Goal: Task Accomplishment & Management: Manage account settings

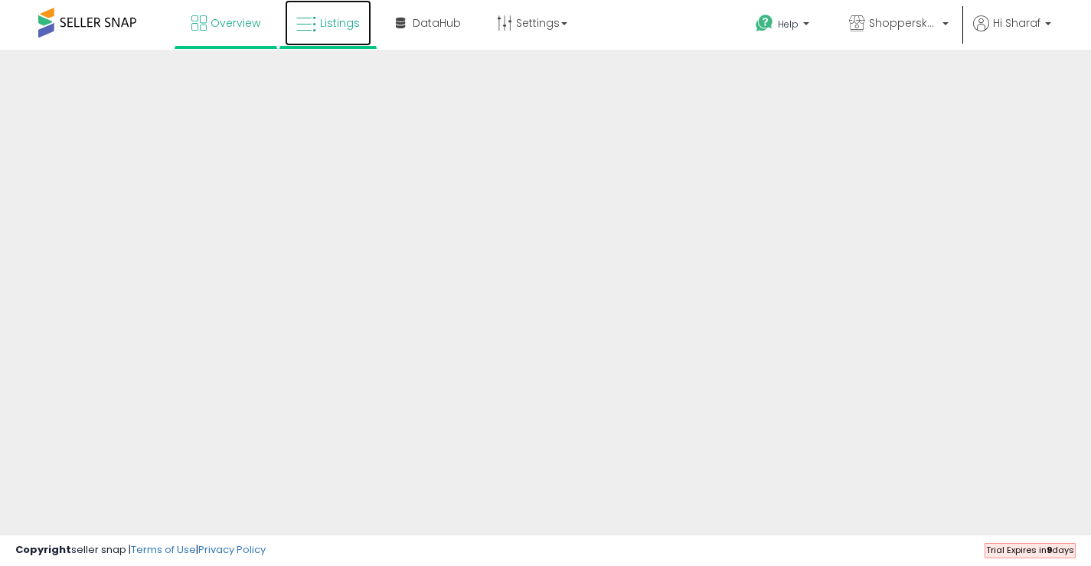
click at [299, 25] on icon at bounding box center [306, 25] width 20 height 20
click at [227, 24] on span "Overview" at bounding box center [236, 22] width 50 height 15
click at [323, 21] on span "Listings" at bounding box center [340, 22] width 40 height 15
click at [247, 25] on span "Overview" at bounding box center [236, 22] width 50 height 15
click at [92, 15] on span at bounding box center [87, 23] width 98 height 30
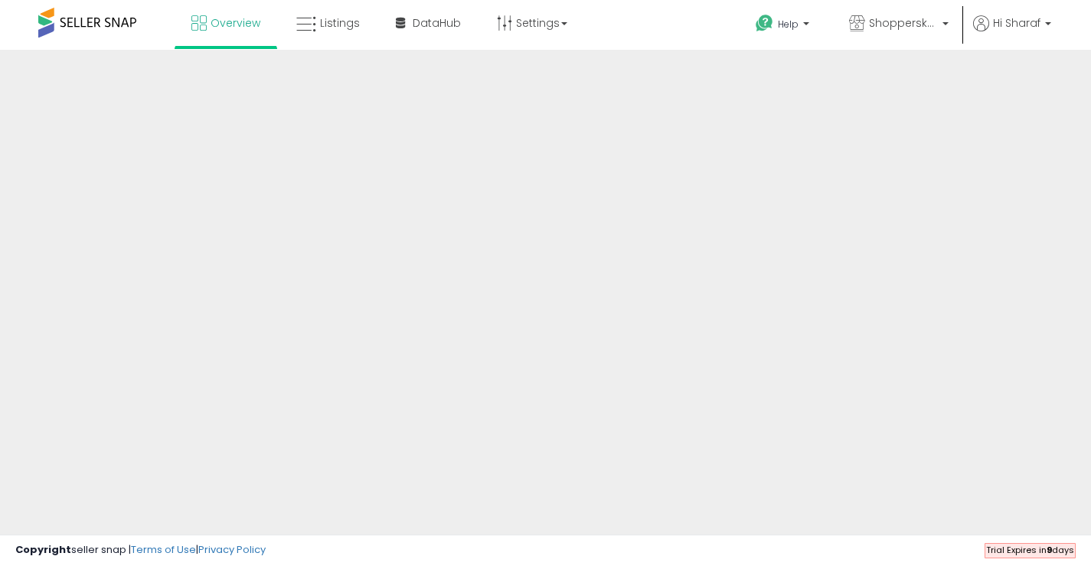
click at [93, 20] on span at bounding box center [87, 23] width 98 height 30
click at [67, 20] on span at bounding box center [87, 23] width 98 height 30
click at [328, 21] on span "Listings" at bounding box center [340, 22] width 40 height 15
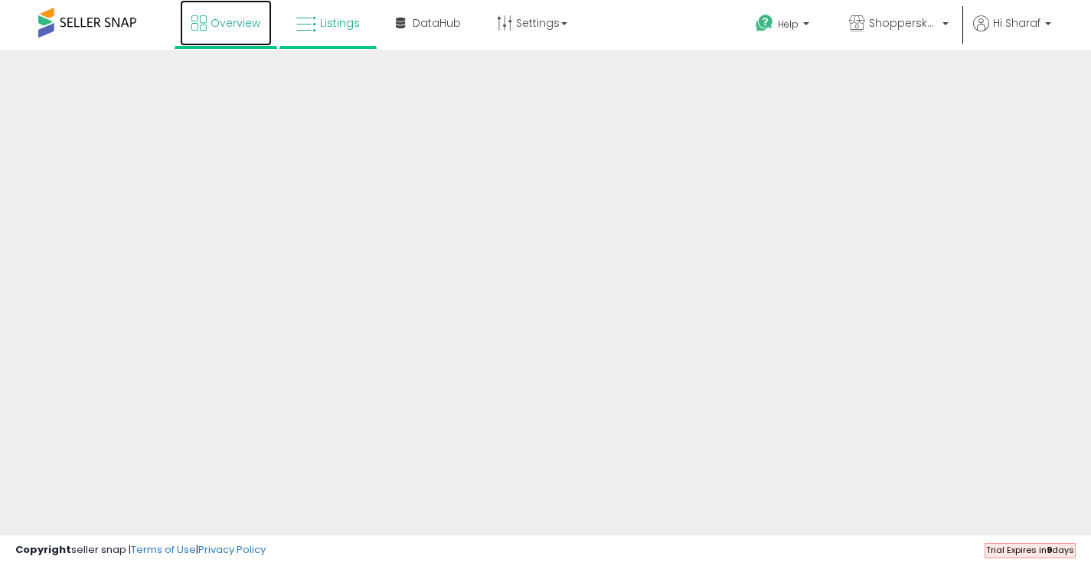
click at [233, 15] on link "Overview" at bounding box center [226, 23] width 92 height 46
click at [345, 23] on span "Listings" at bounding box center [340, 22] width 40 height 15
click at [299, 26] on icon at bounding box center [306, 25] width 20 height 20
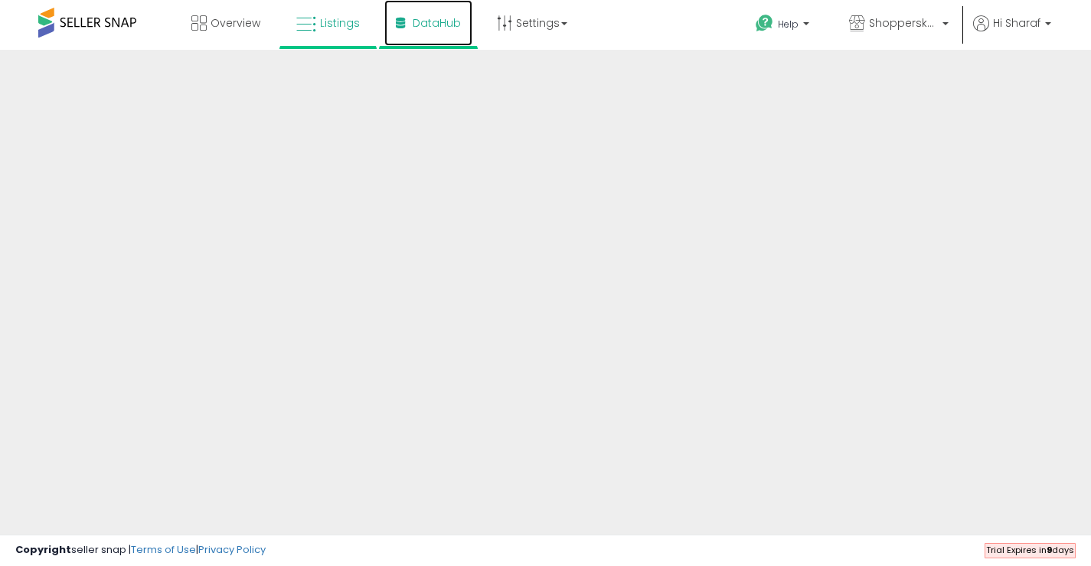
click at [424, 21] on span "DataHub" at bounding box center [437, 22] width 48 height 15
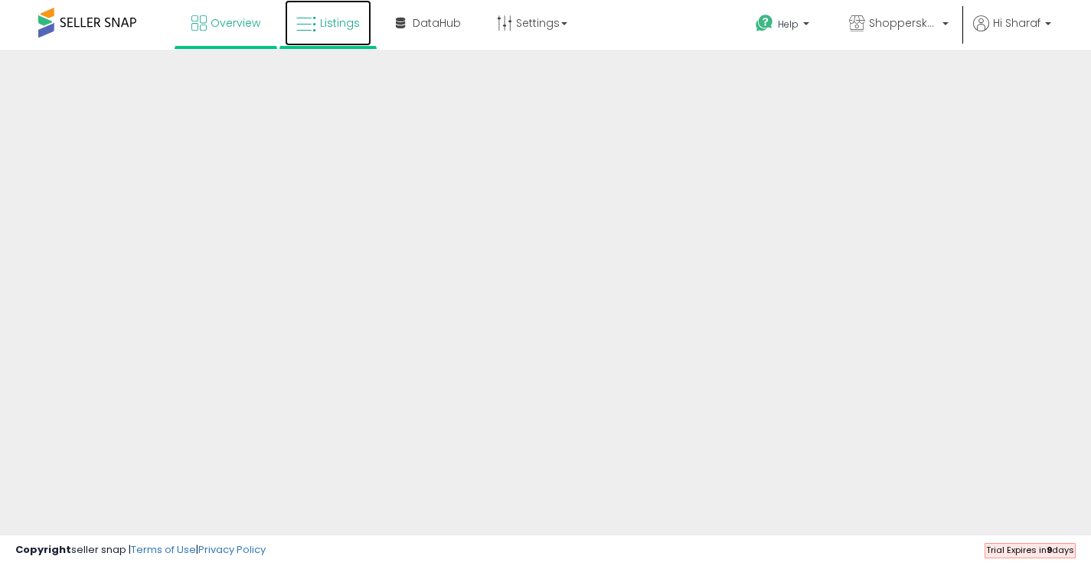
click at [331, 22] on span "Listings" at bounding box center [340, 22] width 40 height 15
click at [326, 21] on span "Listings" at bounding box center [340, 22] width 40 height 15
click at [334, 19] on span "Listings" at bounding box center [340, 22] width 40 height 15
click at [304, 32] on icon at bounding box center [306, 25] width 20 height 20
click at [229, 19] on span "Overview" at bounding box center [236, 22] width 50 height 15
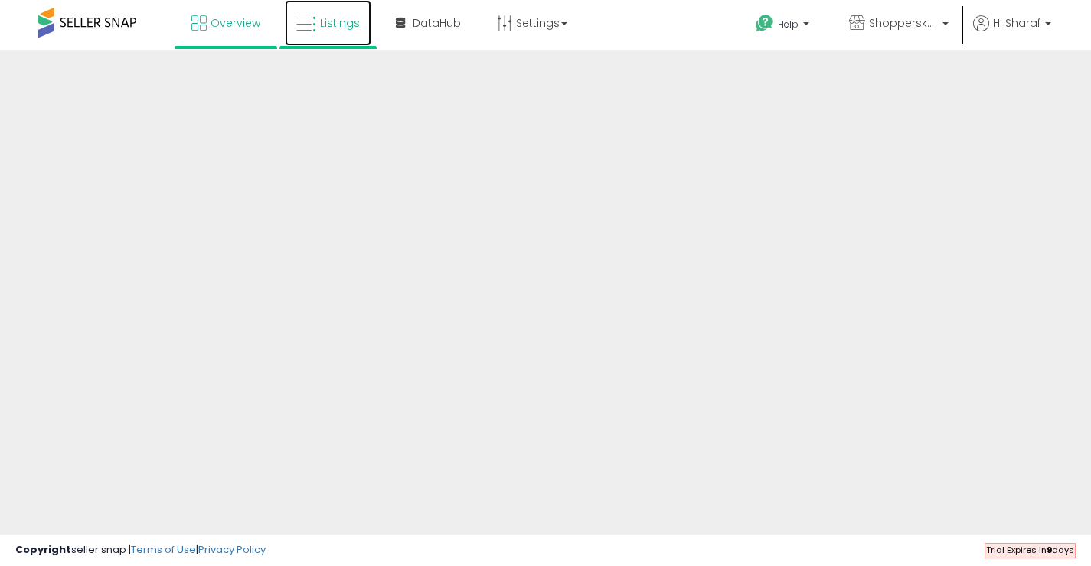
click at [351, 21] on span "Listings" at bounding box center [340, 22] width 40 height 15
click at [313, 29] on icon at bounding box center [306, 25] width 20 height 20
click at [212, 11] on link "Overview" at bounding box center [226, 23] width 92 height 46
click at [353, 22] on span "Listings" at bounding box center [340, 22] width 40 height 15
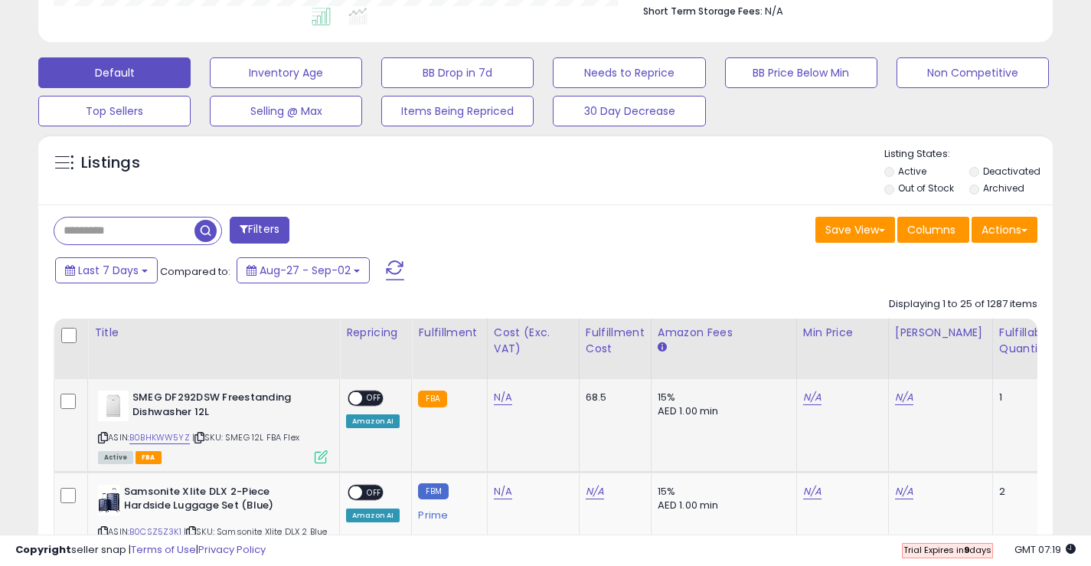
scroll to position [460, 0]
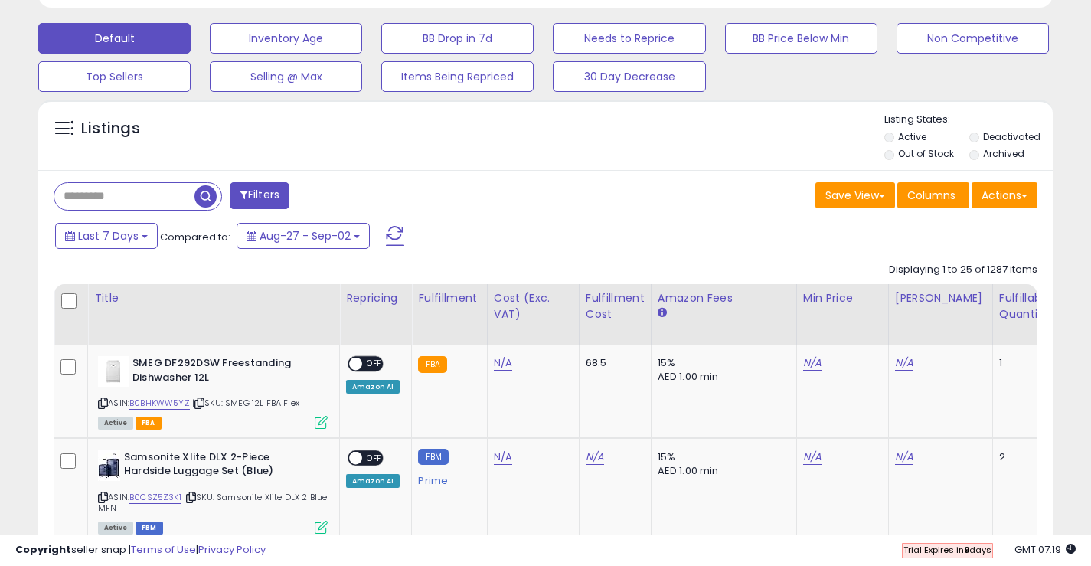
click at [140, 194] on input "text" at bounding box center [124, 196] width 140 height 27
paste input "********"
type input "********"
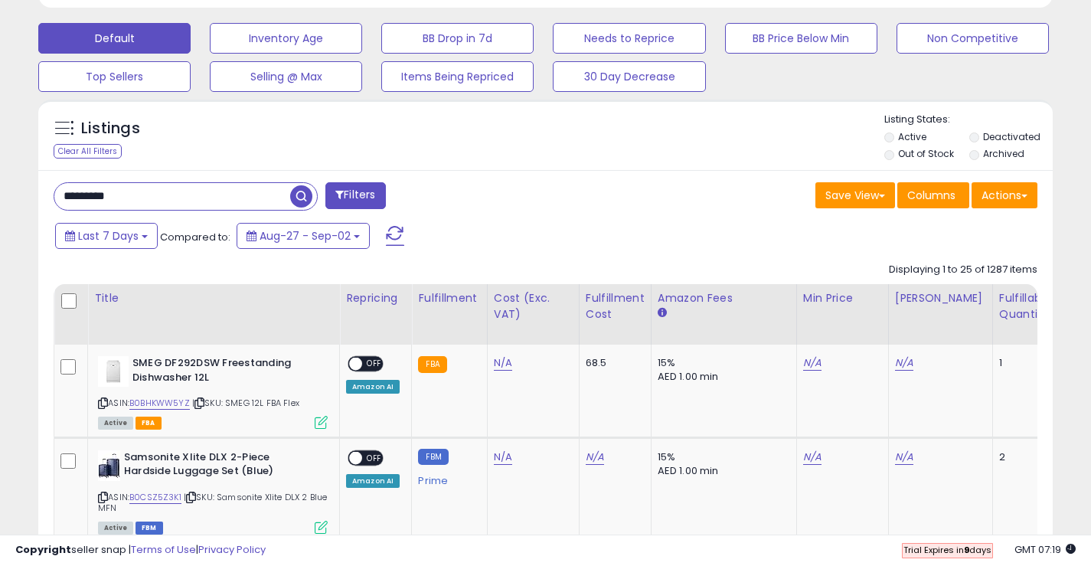
drag, startPoint x: 109, startPoint y: 196, endPoint x: 24, endPoint y: 195, distance: 85.0
paste input "**********"
type input "**********"
click at [299, 187] on span "button" at bounding box center [301, 196] width 22 height 22
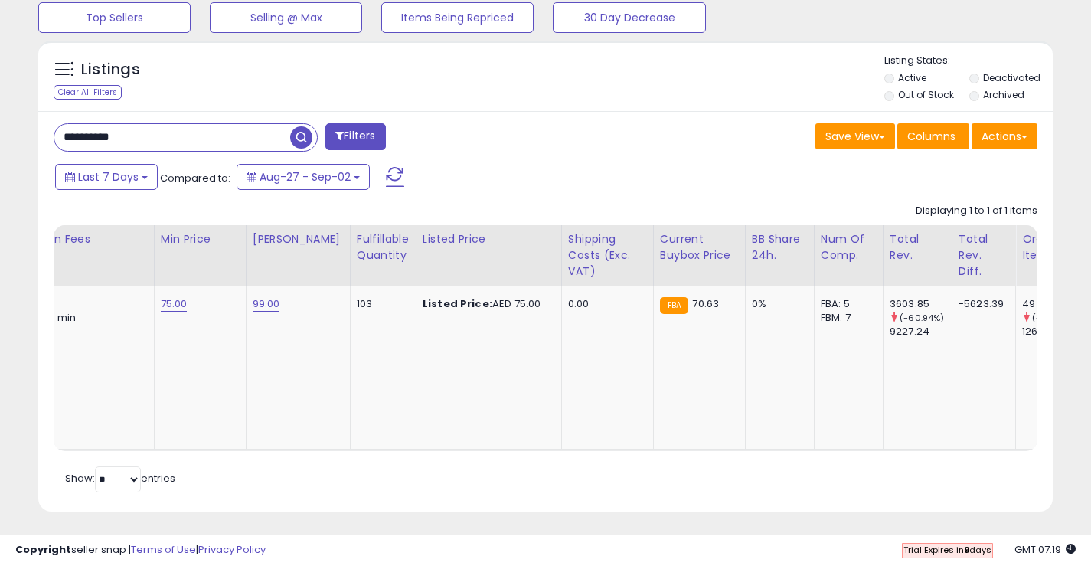
scroll to position [0, 0]
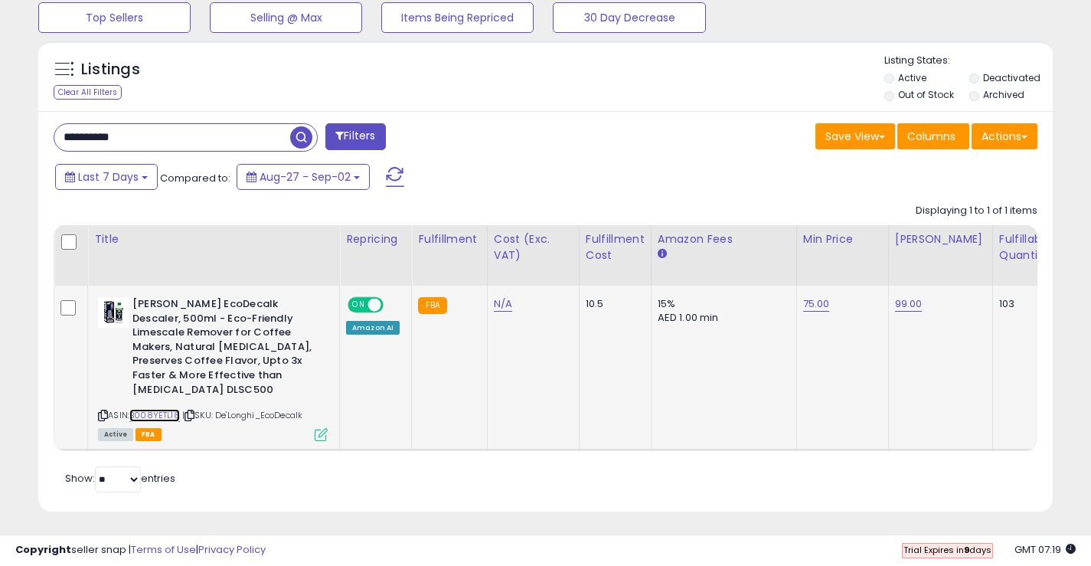
click at [161, 409] on link "B008YETL18" at bounding box center [154, 415] width 51 height 13
click at [319, 428] on icon at bounding box center [321, 434] width 13 height 13
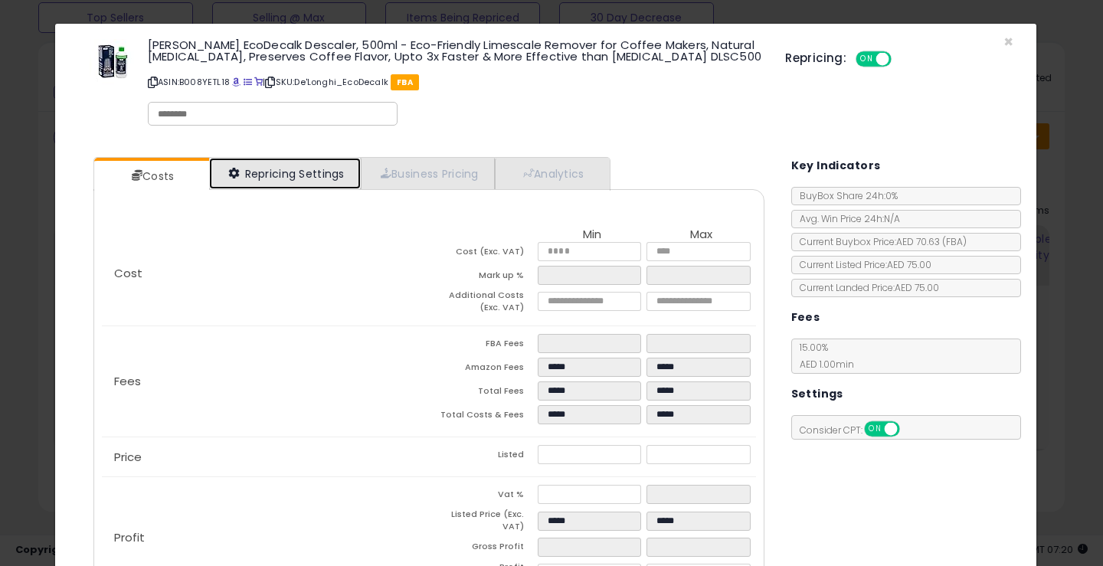
click at [263, 169] on link "Repricing Settings" at bounding box center [285, 173] width 152 height 31
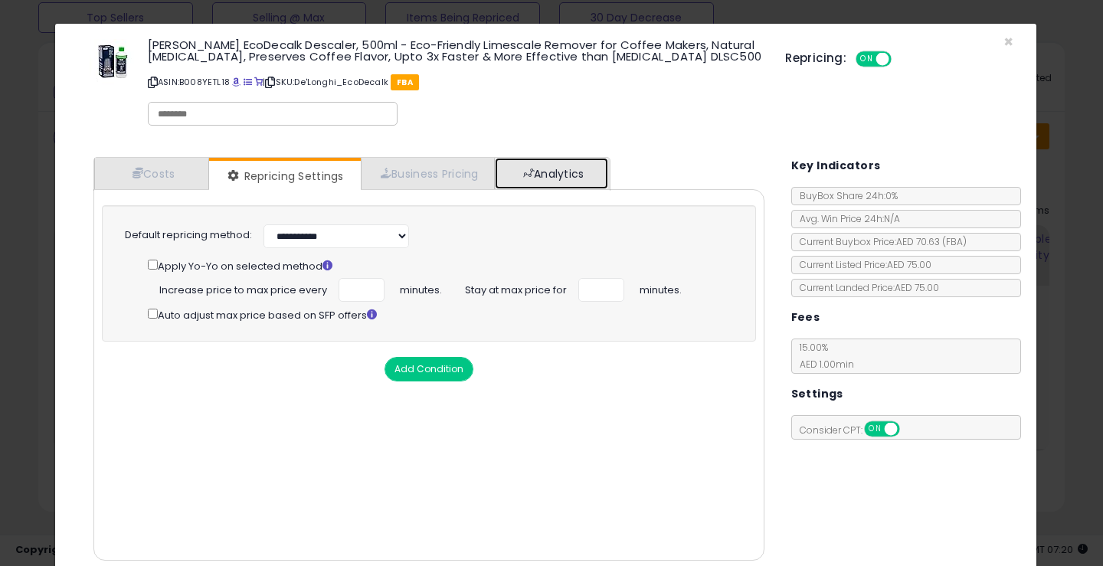
click at [550, 168] on link "Analytics" at bounding box center [551, 173] width 113 height 31
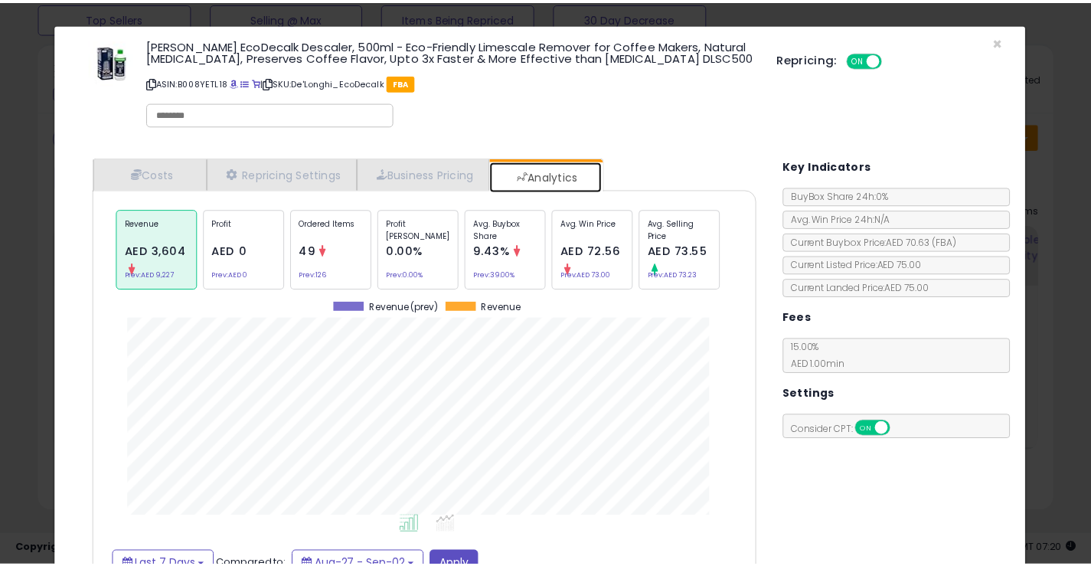
scroll to position [471, 694]
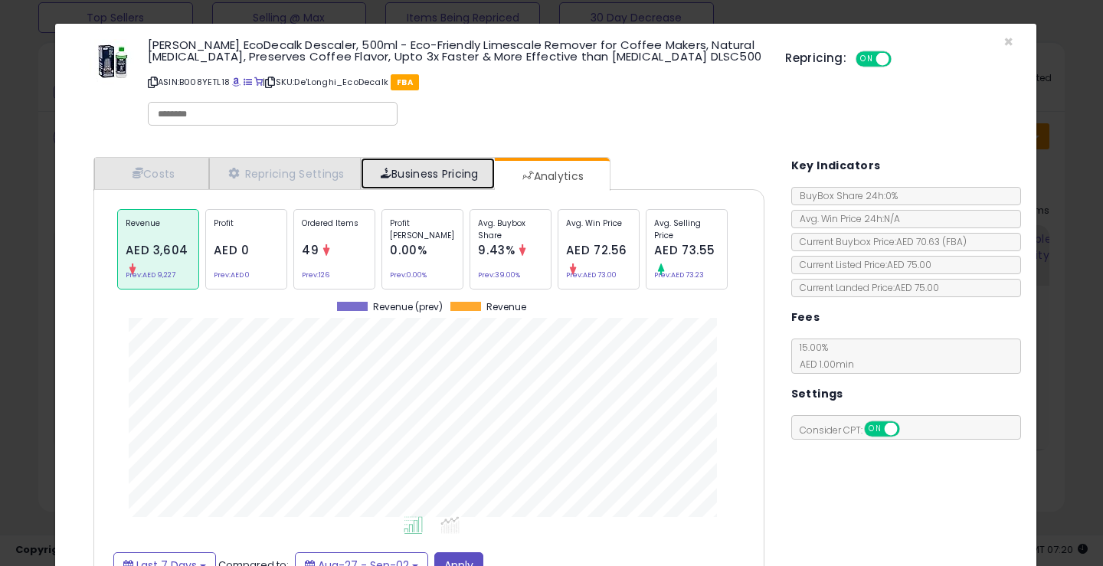
click at [466, 167] on link "Business Pricing" at bounding box center [428, 173] width 134 height 31
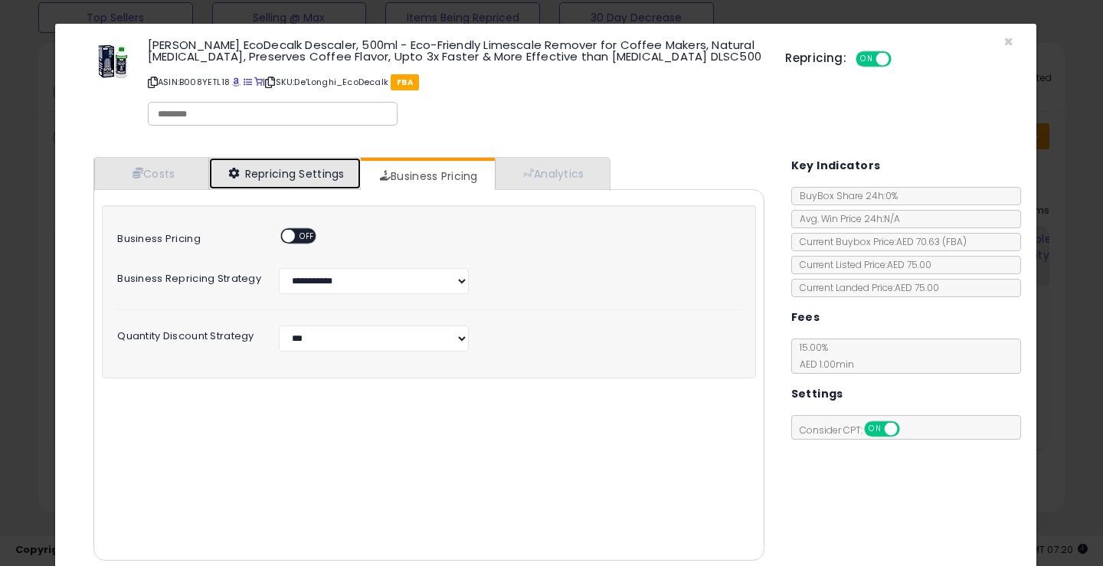
click at [321, 169] on link "Repricing Settings" at bounding box center [285, 173] width 152 height 31
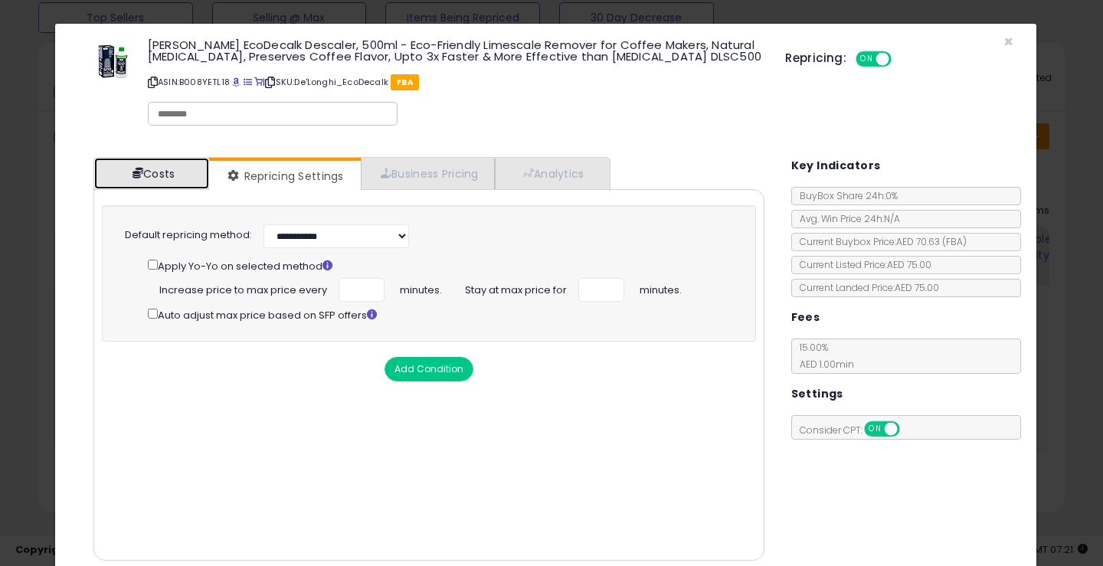
click at [159, 175] on link "Costs" at bounding box center [151, 173] width 115 height 31
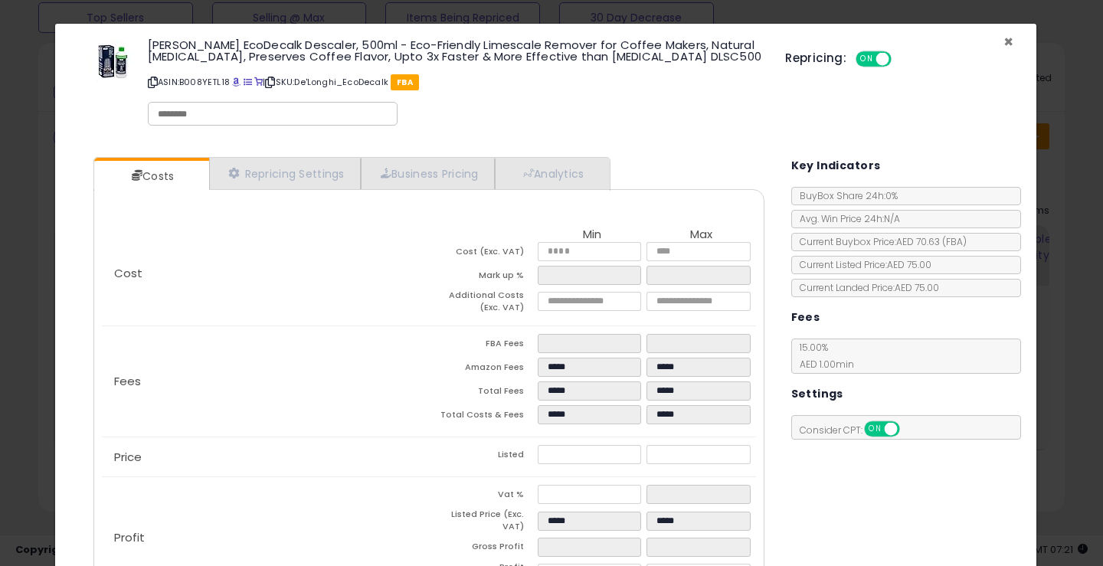
click at [1003, 39] on span "×" at bounding box center [1008, 42] width 10 height 22
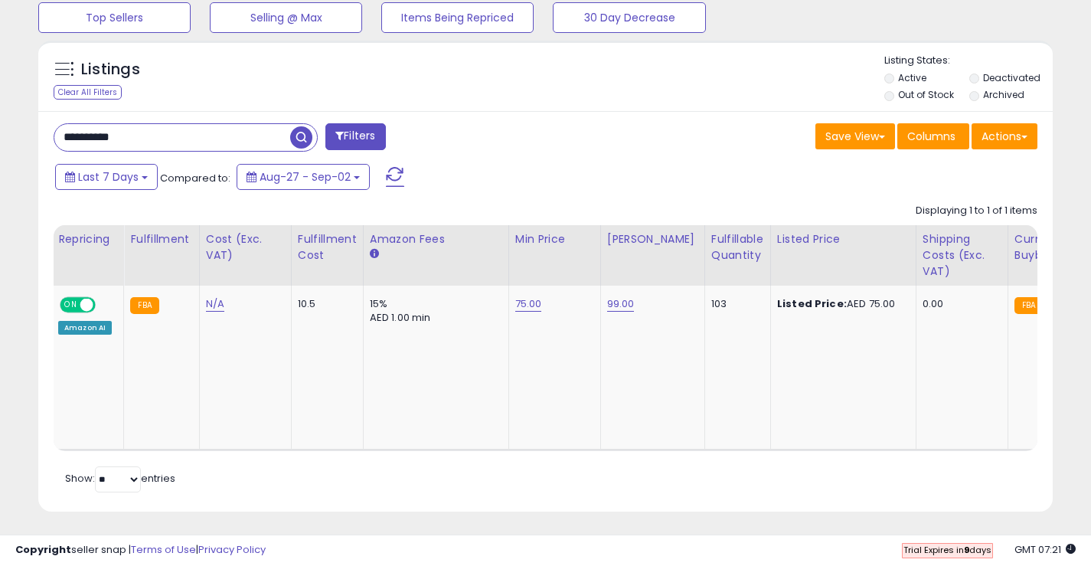
scroll to position [0, 429]
